Goal: Transaction & Acquisition: Download file/media

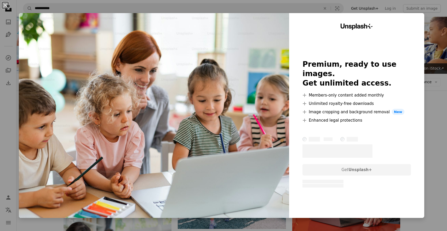
scroll to position [86, 0]
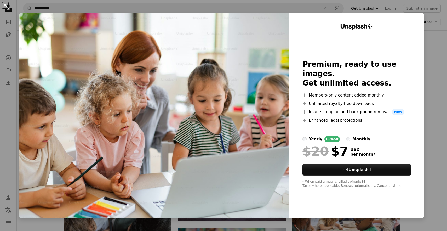
click at [4, 6] on button "An X shape" at bounding box center [5, 5] width 6 height 6
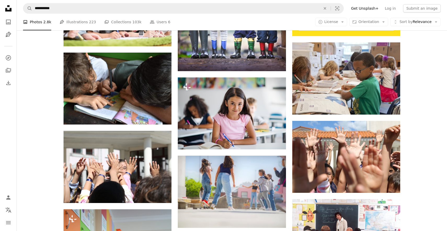
scroll to position [242, 0]
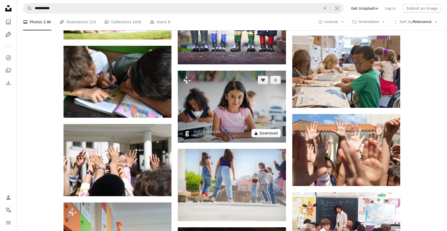
click at [265, 133] on button "A lock Download" at bounding box center [265, 133] width 29 height 8
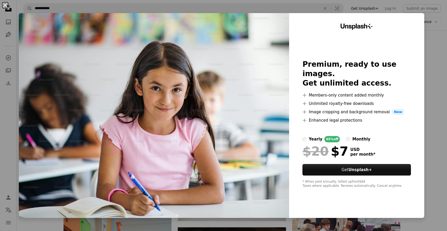
click at [6, 6] on button "An X shape" at bounding box center [5, 5] width 6 height 6
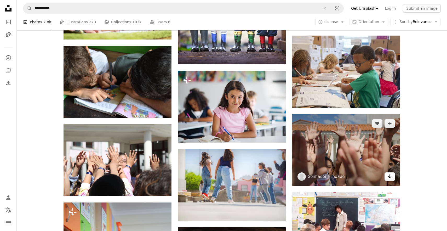
click at [389, 177] on icon "Download" at bounding box center [389, 176] width 3 height 4
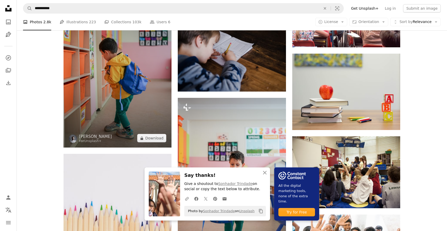
scroll to position [466, 0]
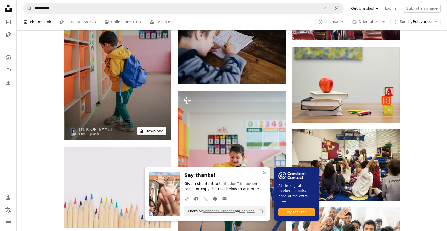
click at [149, 130] on button "A lock Download" at bounding box center [151, 131] width 29 height 8
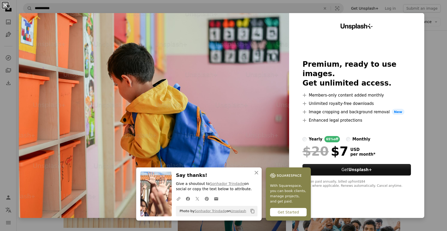
click at [6, 4] on button "An X shape" at bounding box center [5, 5] width 6 height 6
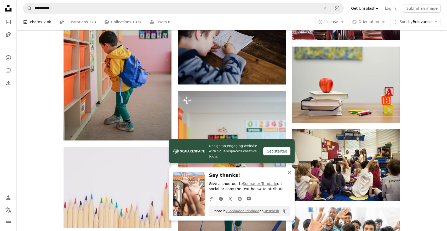
click at [290, 171] on icon "button" at bounding box center [289, 173] width 4 height 4
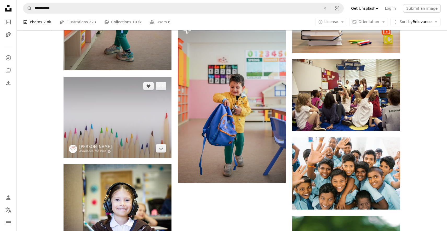
scroll to position [537, 0]
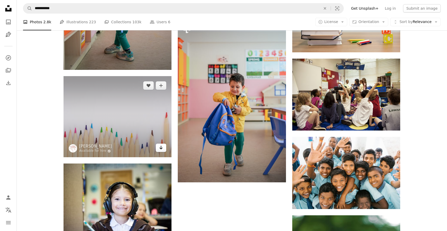
click at [158, 148] on link "Arrow pointing down" at bounding box center [161, 147] width 10 height 8
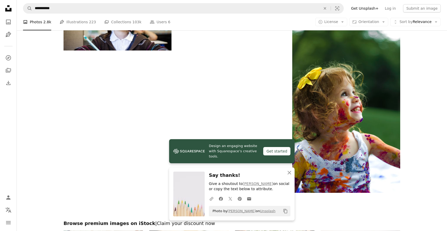
scroll to position [722, 0]
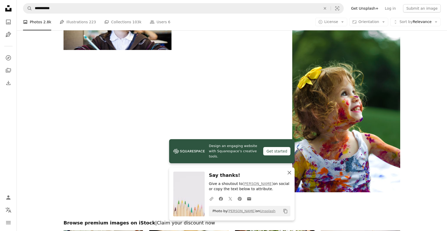
click at [290, 172] on icon "button" at bounding box center [289, 173] width 4 height 4
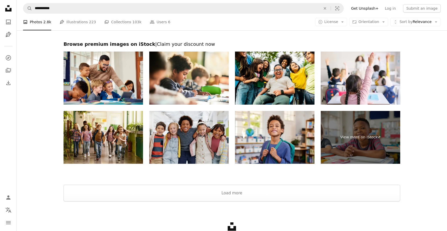
scroll to position [899, 0]
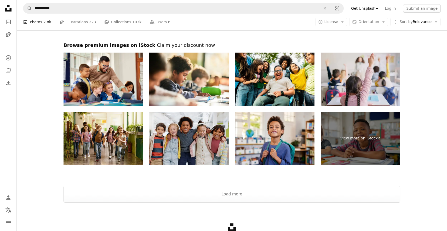
click at [373, 75] on img at bounding box center [360, 79] width 79 height 53
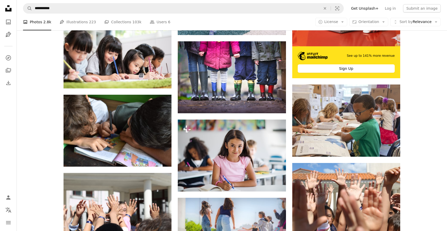
scroll to position [0, 0]
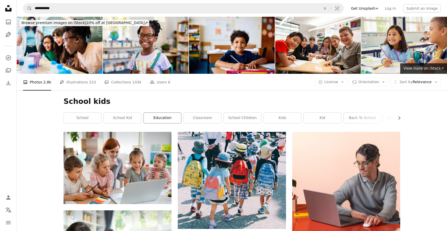
click at [168, 120] on link "education" at bounding box center [162, 118] width 37 height 10
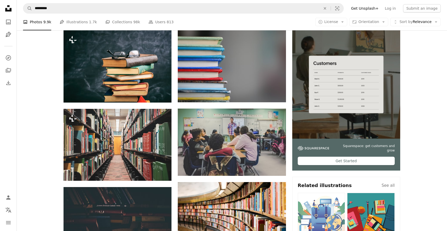
scroll to position [102, 0]
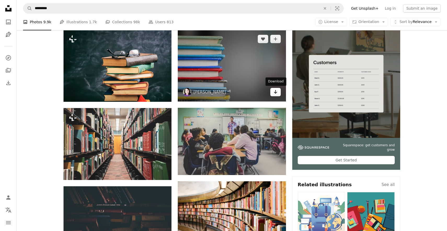
click at [275, 91] on icon "Arrow pointing down" at bounding box center [275, 92] width 4 height 6
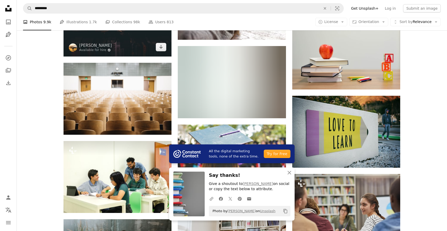
scroll to position [395, 0]
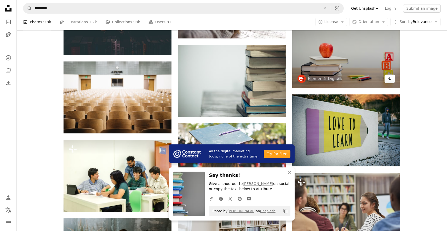
click at [394, 80] on link "Arrow pointing down" at bounding box center [389, 78] width 10 height 8
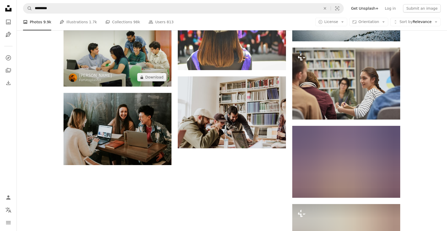
scroll to position [520, 0]
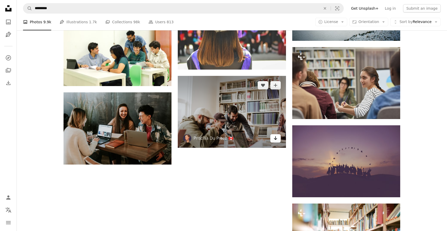
click at [276, 139] on icon "Download" at bounding box center [275, 138] width 3 height 4
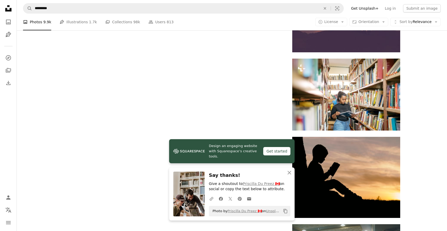
scroll to position [665, 0]
click at [291, 173] on icon "An X shape" at bounding box center [289, 172] width 6 height 6
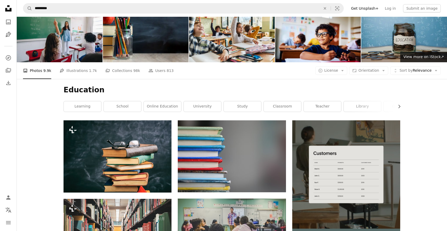
scroll to position [0, 0]
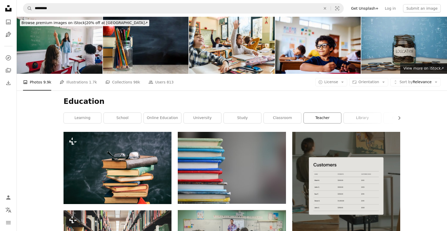
click at [323, 114] on link "teacher" at bounding box center [322, 118] width 37 height 10
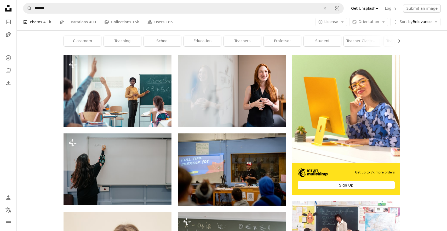
scroll to position [77, 0]
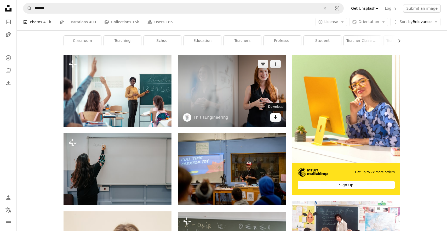
click at [273, 118] on icon "Arrow pointing down" at bounding box center [275, 117] width 4 height 6
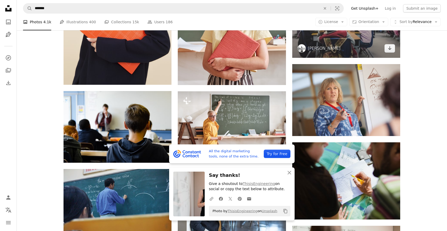
scroll to position [366, 0]
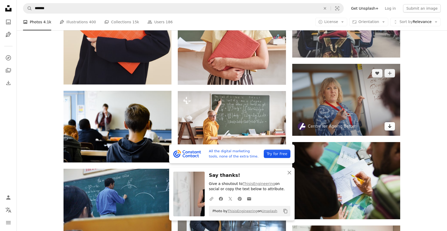
click at [388, 129] on icon "Arrow pointing down" at bounding box center [389, 126] width 4 height 6
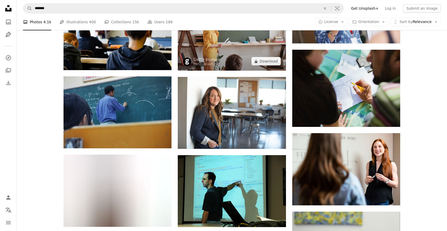
scroll to position [458, 0]
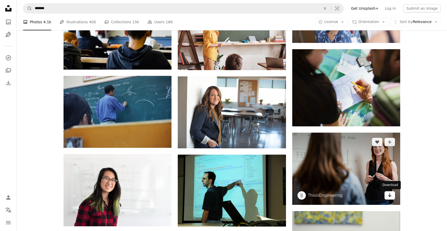
click at [389, 195] on icon "Download" at bounding box center [389, 195] width 3 height 4
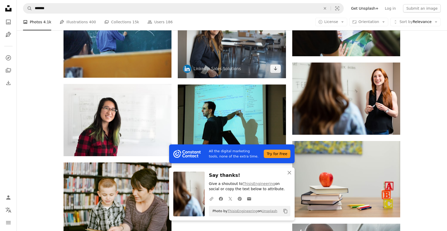
scroll to position [531, 0]
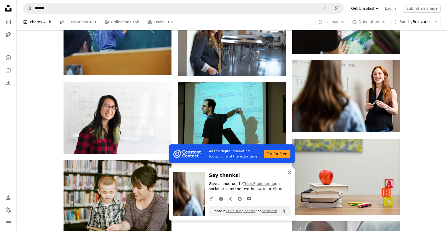
click at [288, 172] on icon "button" at bounding box center [289, 173] width 4 height 4
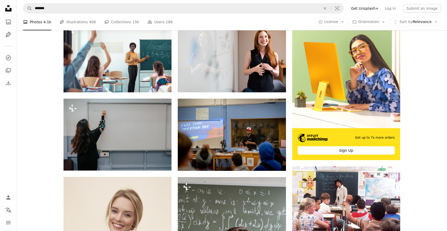
scroll to position [0, 0]
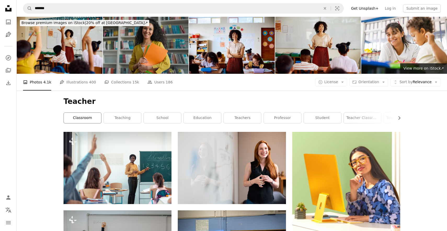
click at [84, 118] on link "classroom" at bounding box center [82, 118] width 37 height 10
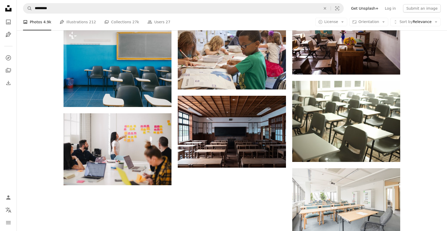
scroll to position [510, 0]
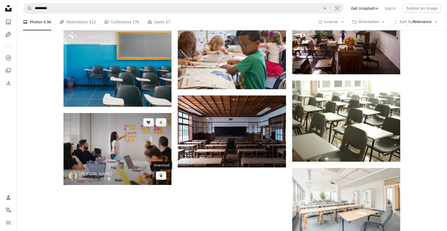
click at [160, 175] on icon "Arrow pointing down" at bounding box center [161, 175] width 4 height 6
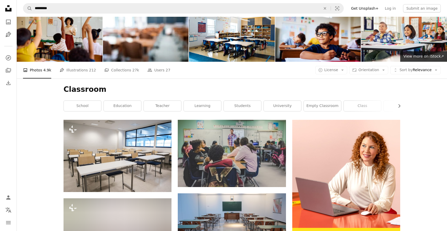
scroll to position [0, 0]
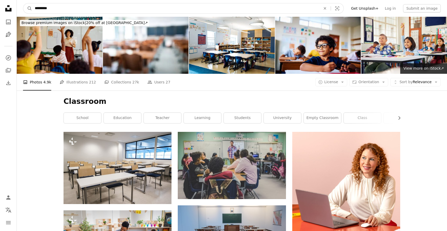
click at [50, 8] on input "*********" at bounding box center [175, 8] width 287 height 10
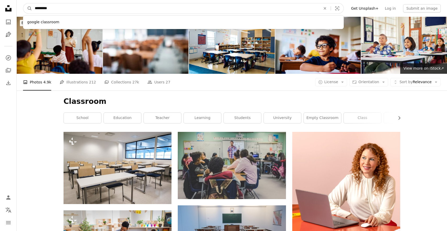
drag, startPoint x: 53, startPoint y: 8, endPoint x: -2, endPoint y: 0, distance: 55.5
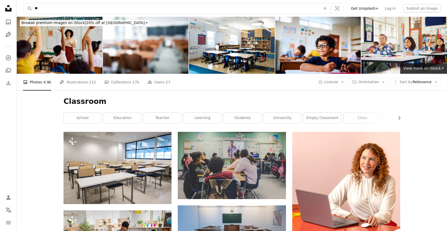
type input "*"
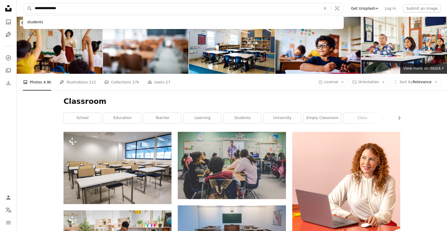
type input "**********"
click button "A magnifying glass" at bounding box center [27, 8] width 9 height 10
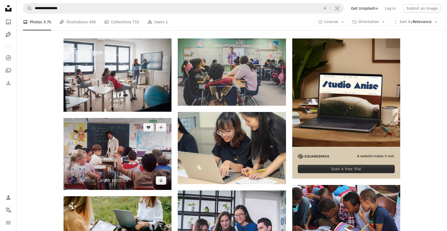
scroll to position [96, 0]
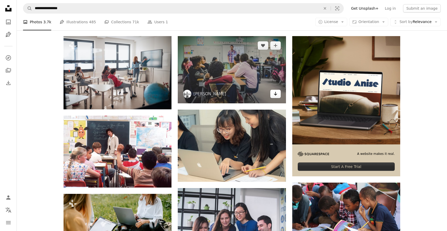
click at [276, 94] on icon "Arrow pointing down" at bounding box center [275, 93] width 4 height 6
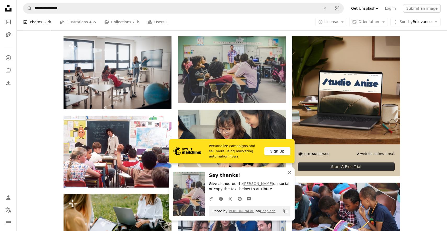
click at [289, 171] on icon "An X shape" at bounding box center [289, 172] width 6 height 6
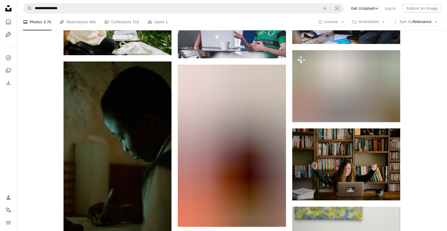
scroll to position [0, 0]
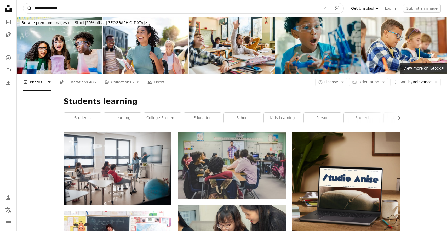
drag, startPoint x: 68, startPoint y: 9, endPoint x: 26, endPoint y: 7, distance: 42.1
click at [26, 7] on form "**********" at bounding box center [183, 8] width 321 height 10
type input "**********"
click button "A magnifying glass" at bounding box center [27, 8] width 9 height 10
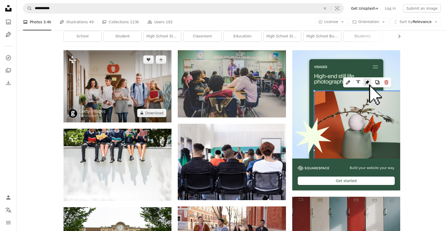
scroll to position [83, 0]
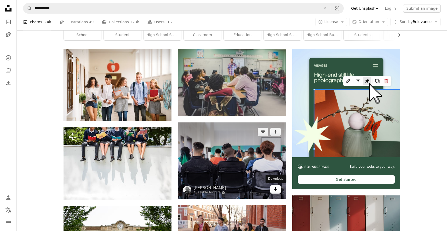
click at [275, 187] on icon "Arrow pointing down" at bounding box center [275, 189] width 4 height 6
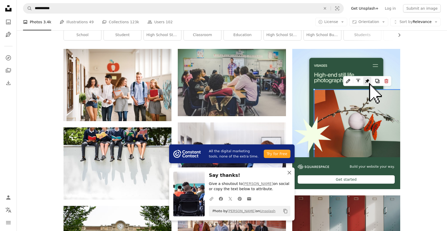
click at [289, 171] on icon "An X shape" at bounding box center [289, 172] width 6 height 6
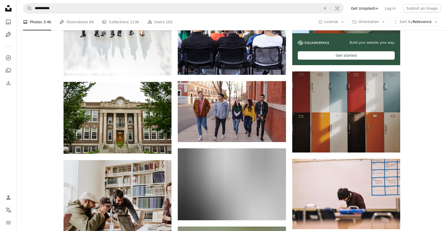
scroll to position [207, 0]
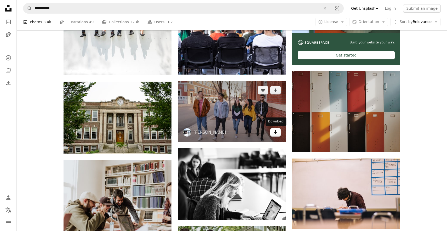
click at [274, 132] on icon "Arrow pointing down" at bounding box center [275, 132] width 4 height 6
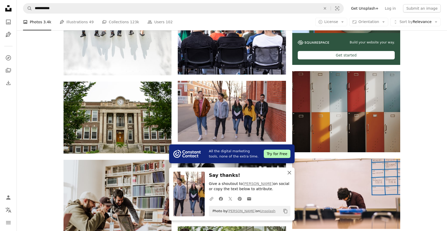
click at [290, 171] on icon "button" at bounding box center [289, 173] width 4 height 4
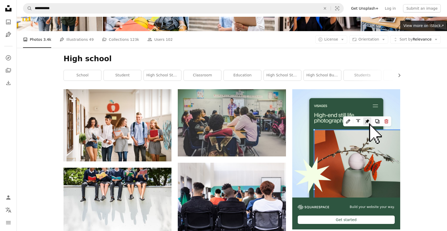
scroll to position [0, 0]
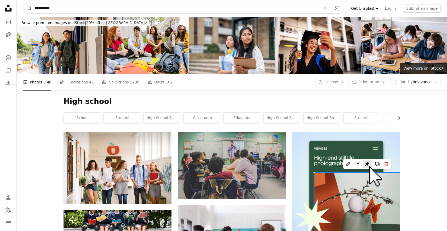
drag, startPoint x: 71, startPoint y: 10, endPoint x: 1, endPoint y: -1, distance: 70.6
type input "**********"
click button "A magnifying glass" at bounding box center [27, 8] width 9 height 10
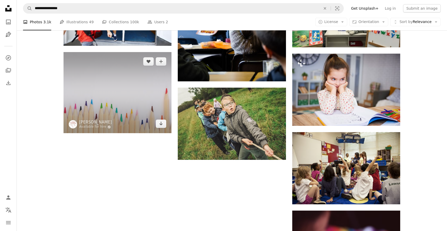
scroll to position [558, 0]
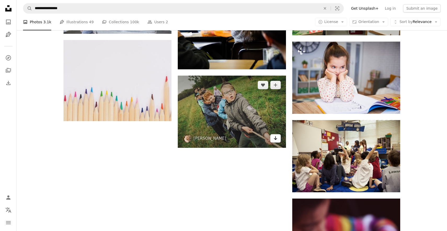
click at [274, 137] on icon "Arrow pointing down" at bounding box center [275, 138] width 4 height 6
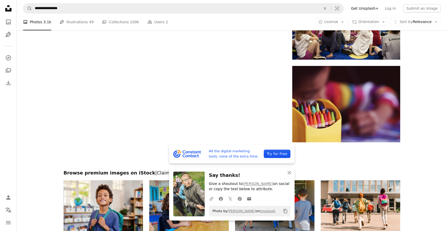
scroll to position [682, 0]
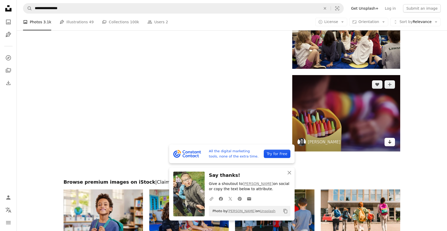
click at [389, 142] on icon "Download" at bounding box center [389, 142] width 3 height 4
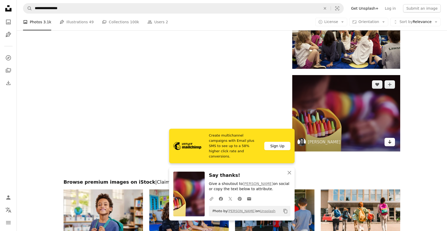
click at [389, 142] on icon "Download" at bounding box center [389, 142] width 3 height 4
click at [388, 142] on icon "Download" at bounding box center [389, 142] width 3 height 4
